Goal: Task Accomplishment & Management: Use online tool/utility

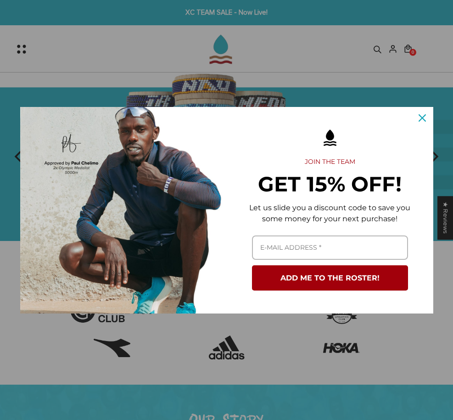
click at [431, 115] on button "Close" at bounding box center [422, 118] width 22 height 22
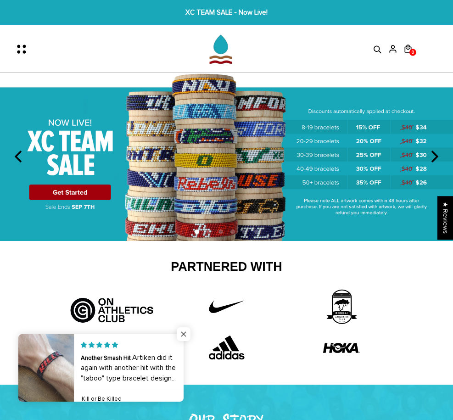
click at [185, 337] on span "Close popup widget" at bounding box center [184, 334] width 14 height 14
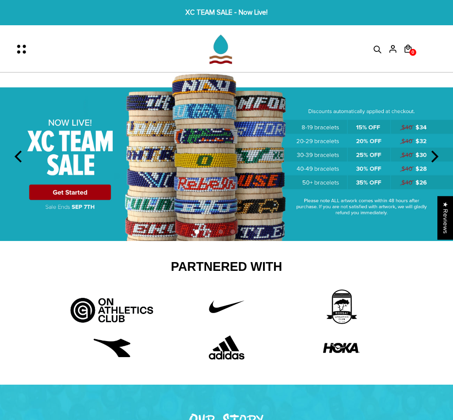
click at [30, 51] on icon "Menu" at bounding box center [24, 48] width 19 height 19
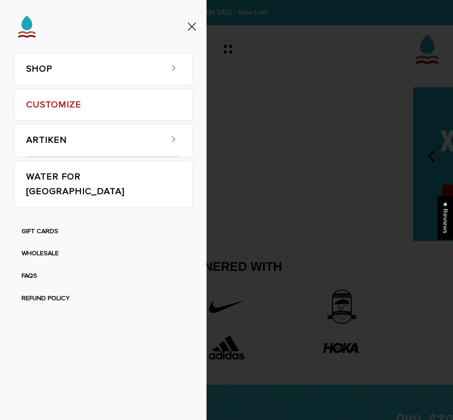
click at [174, 70] on icon at bounding box center [173, 67] width 9 height 9
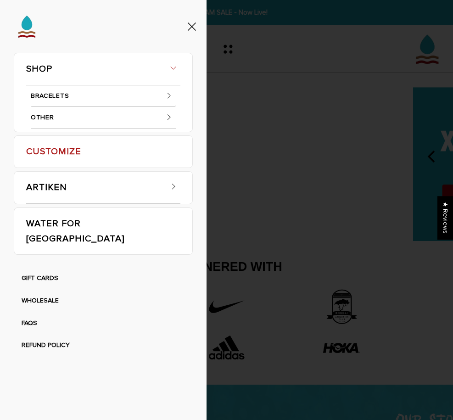
click at [163, 91] on span at bounding box center [169, 96] width 14 height 14
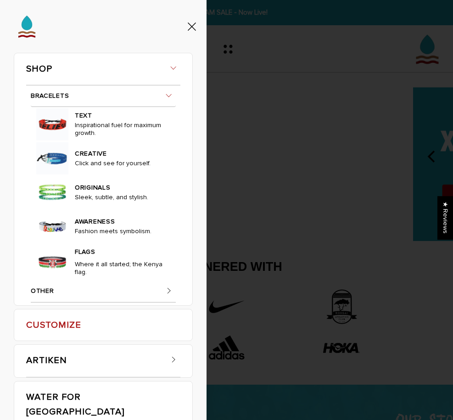
click at [60, 96] on link "BRACELETS" at bounding box center [103, 96] width 145 height 22
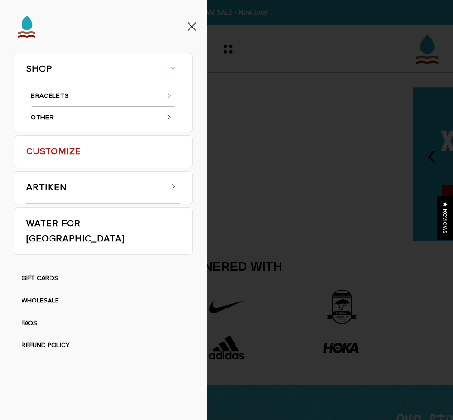
click at [67, 95] on link "BRACELETS" at bounding box center [103, 96] width 145 height 22
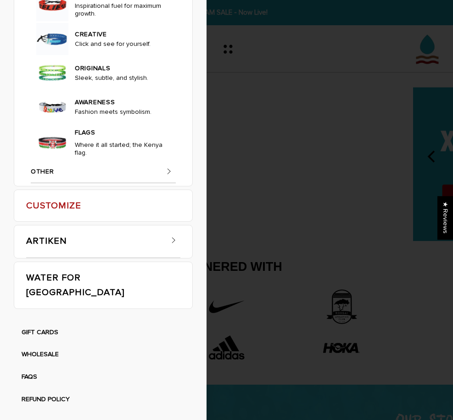
scroll to position [215, 0]
click at [76, 56] on li "CREATIVE Click and see for yourself." at bounding box center [103, 39] width 134 height 34
click at [74, 51] on span "CREATIVE Click and see for yourself." at bounding box center [116, 39] width 97 height 25
click at [93, 51] on p "Click and see for yourself." at bounding box center [120, 45] width 91 height 11
click at [61, 55] on img at bounding box center [52, 39] width 32 height 32
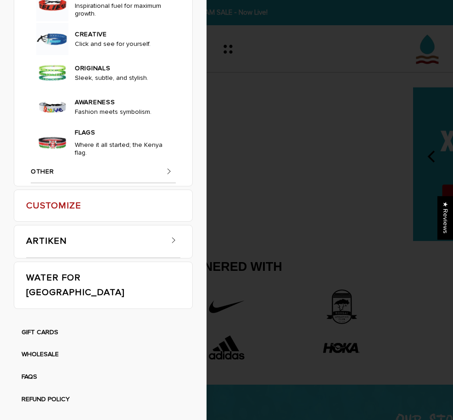
click at [95, 40] on link "CREATIVE" at bounding box center [120, 33] width 91 height 13
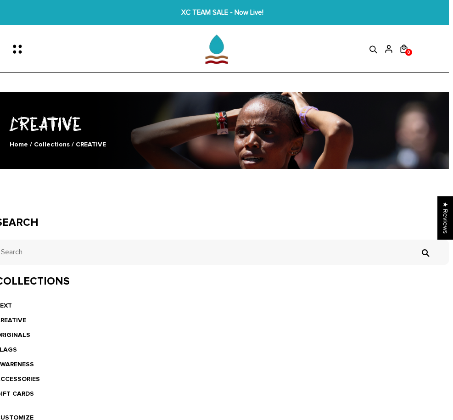
scroll to position [0, 4]
click at [21, 56] on icon "Menu" at bounding box center [20, 48] width 19 height 19
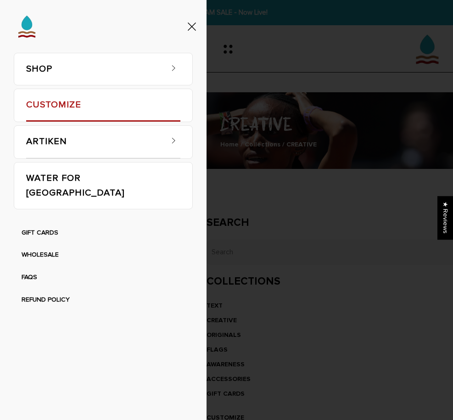
click at [89, 103] on link "CUSTOMIZE" at bounding box center [103, 105] width 154 height 33
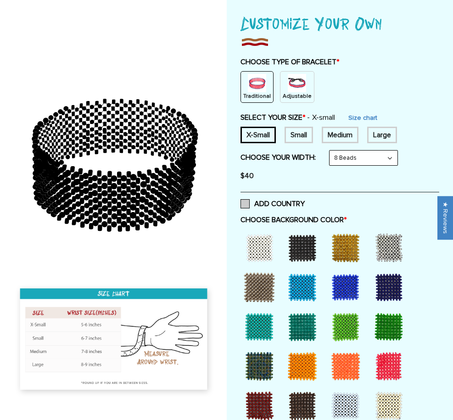
scroll to position [104, 0]
